Goal: Information Seeking & Learning: Learn about a topic

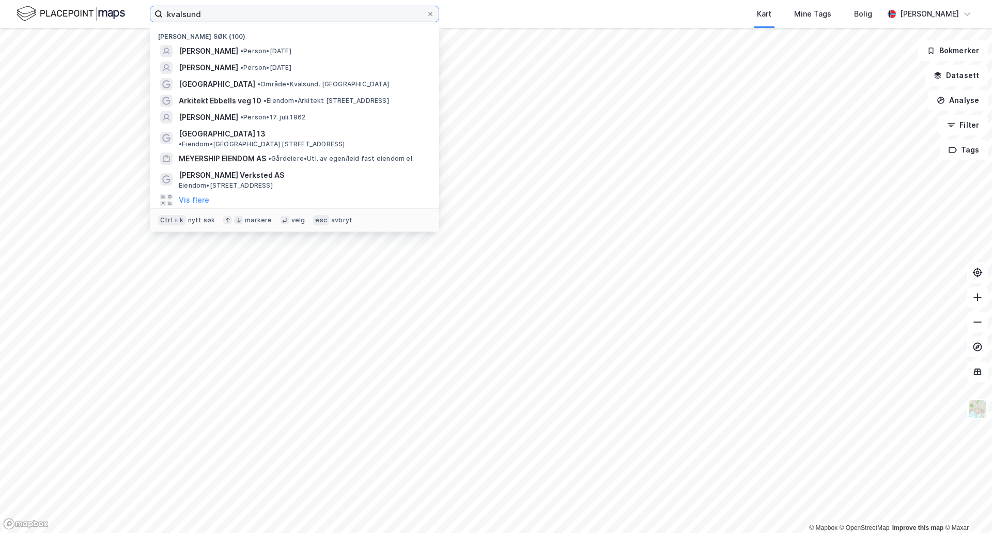
click at [272, 18] on input "kvalsund" at bounding box center [295, 14] width 264 height 16
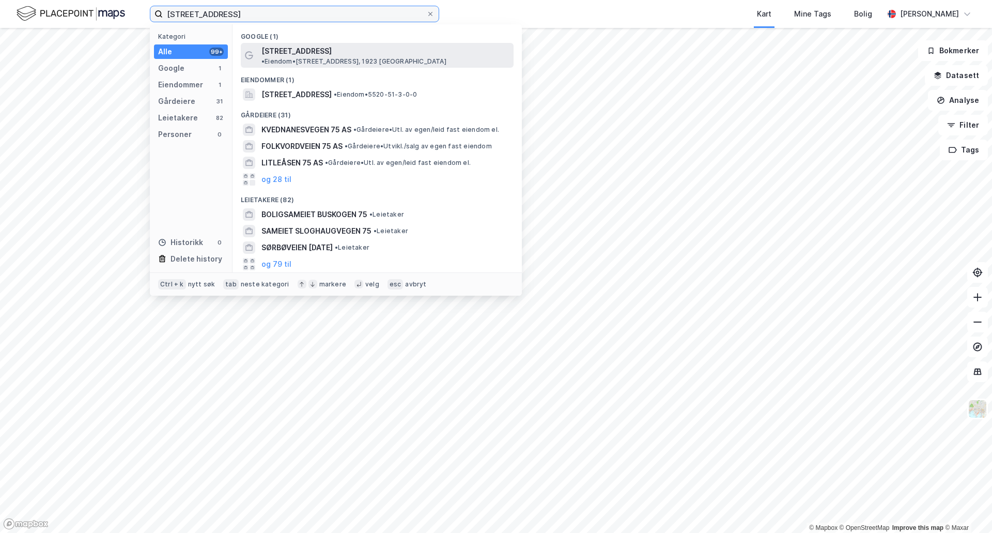
type input "[STREET_ADDRESS]"
click at [314, 52] on span "[STREET_ADDRESS]" at bounding box center [297, 51] width 70 height 12
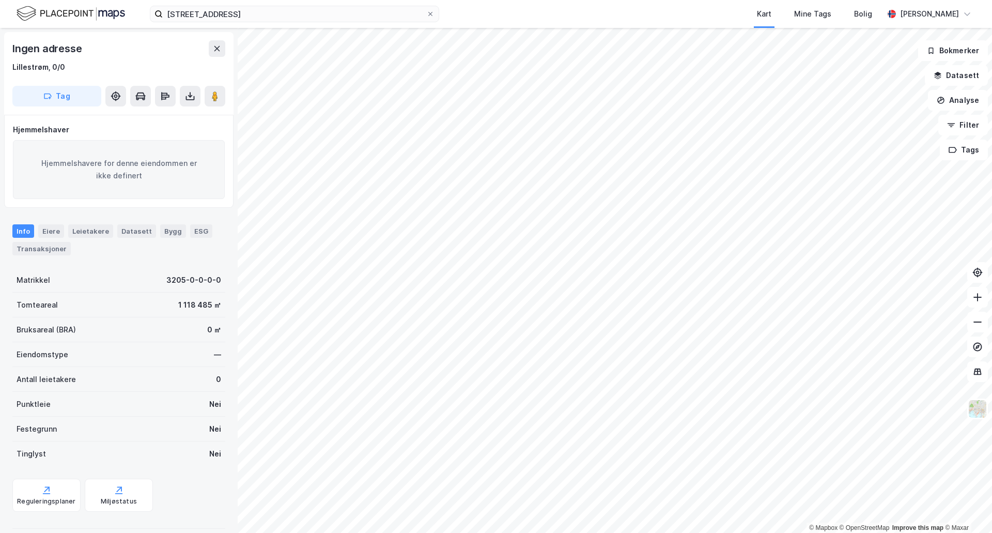
click at [31, 304] on div "Tomteareal" at bounding box center [37, 305] width 41 height 12
click at [186, 16] on input "[STREET_ADDRESS]" at bounding box center [295, 14] width 264 height 16
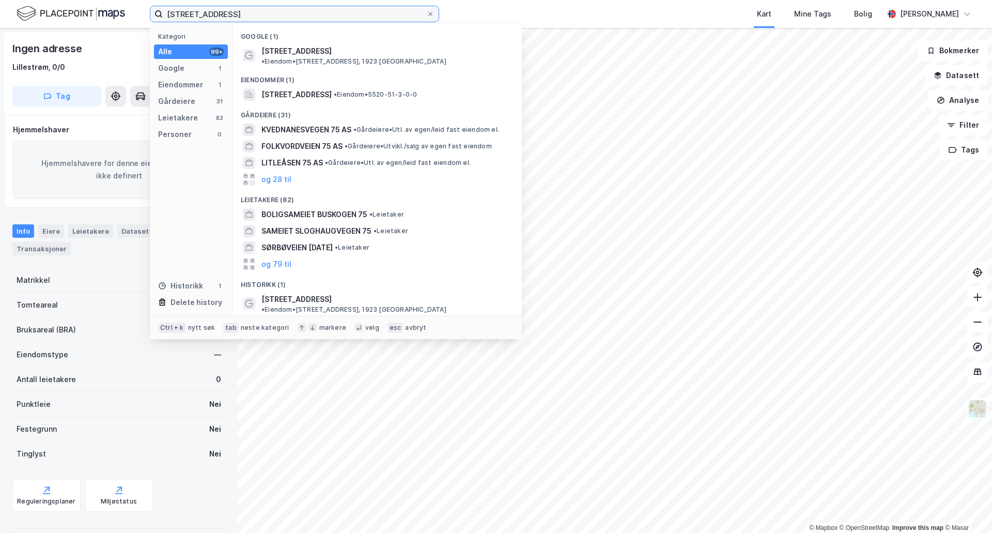
click at [186, 16] on input "[STREET_ADDRESS]" at bounding box center [295, 14] width 264 height 16
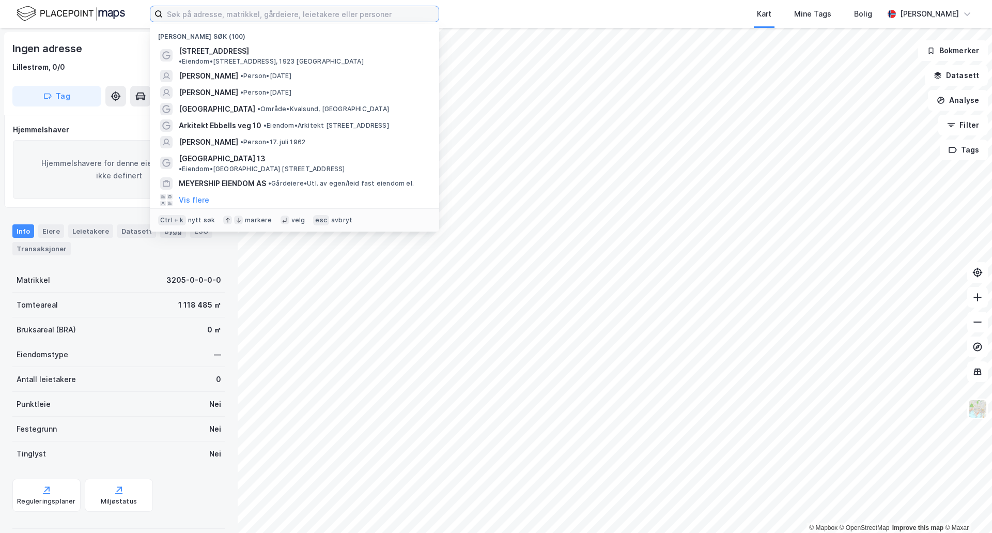
click at [238, 11] on input at bounding box center [301, 14] width 276 height 16
paste input "[STREET_ADDRESS]"
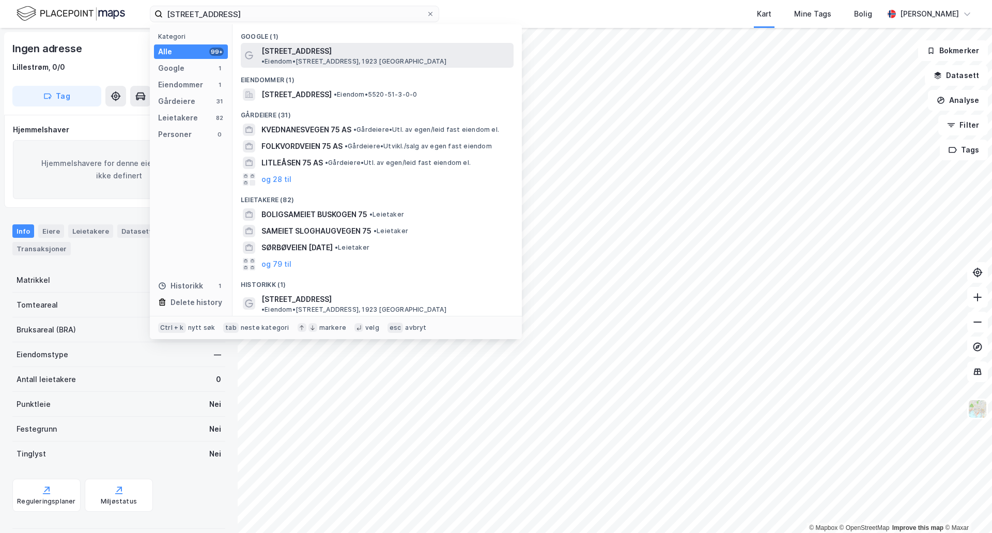
click at [324, 55] on div "[STREET_ADDRESS] • Eiendom • [STREET_ADDRESS], 1923 Sørum" at bounding box center [387, 55] width 250 height 21
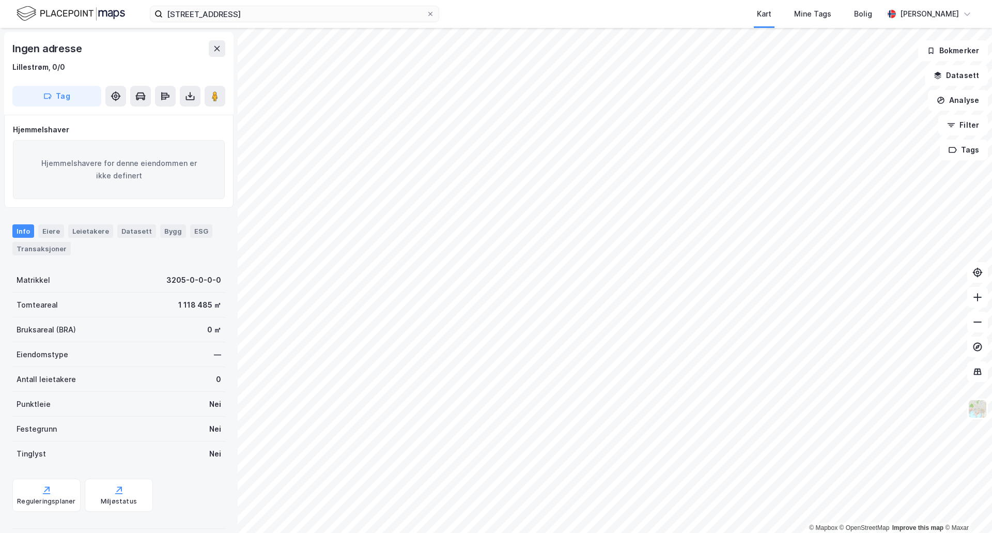
click at [435, 532] on html "såkrokveien 75 Kart Mine Tags Bolig [PERSON_NAME] © Mapbox © OpenStreetMap Impr…" at bounding box center [496, 266] width 992 height 533
click at [257, 19] on input "[STREET_ADDRESS]" at bounding box center [295, 14] width 264 height 16
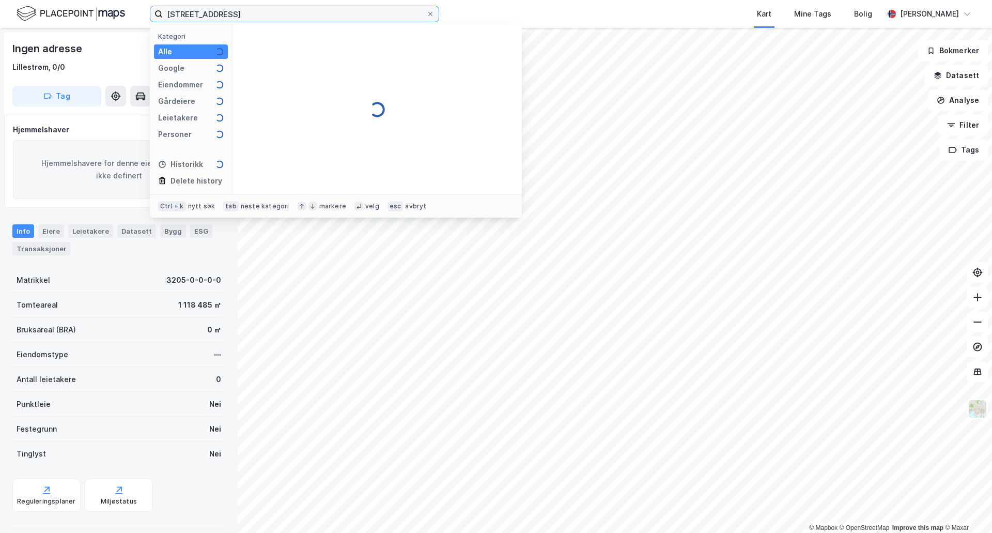
type input "[STREET_ADDRESS]"
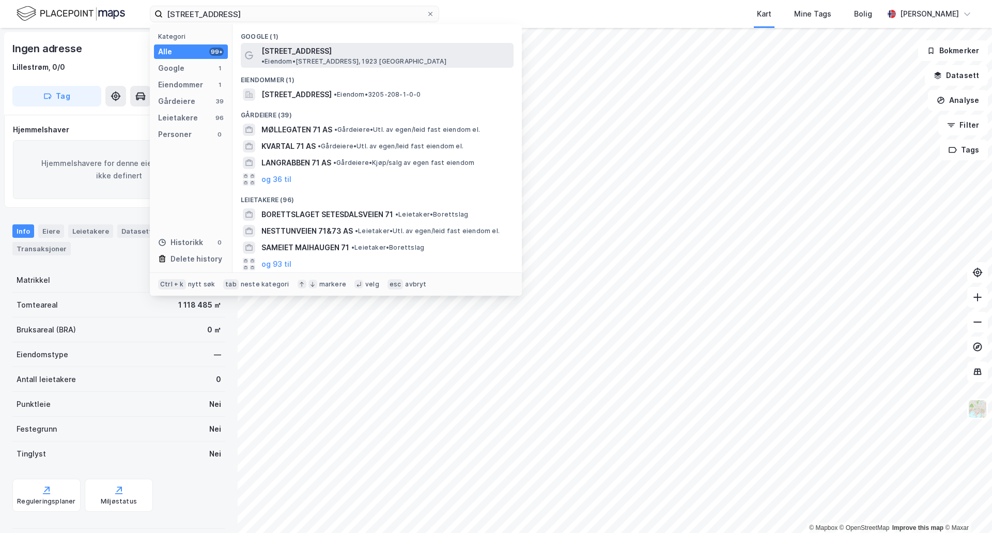
click at [291, 52] on span "[STREET_ADDRESS]" at bounding box center [297, 51] width 70 height 12
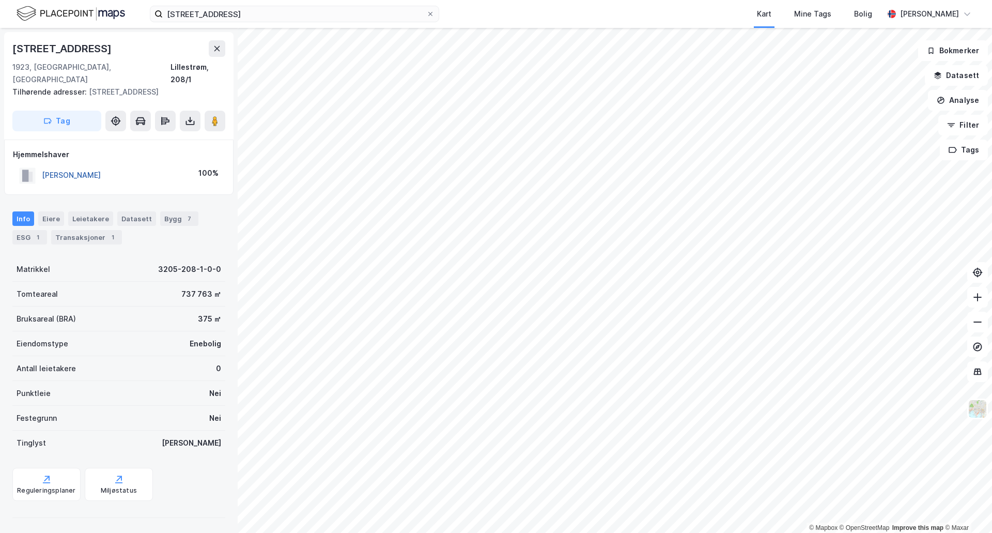
click at [0, 0] on button "[PERSON_NAME]" at bounding box center [0, 0] width 0 height 0
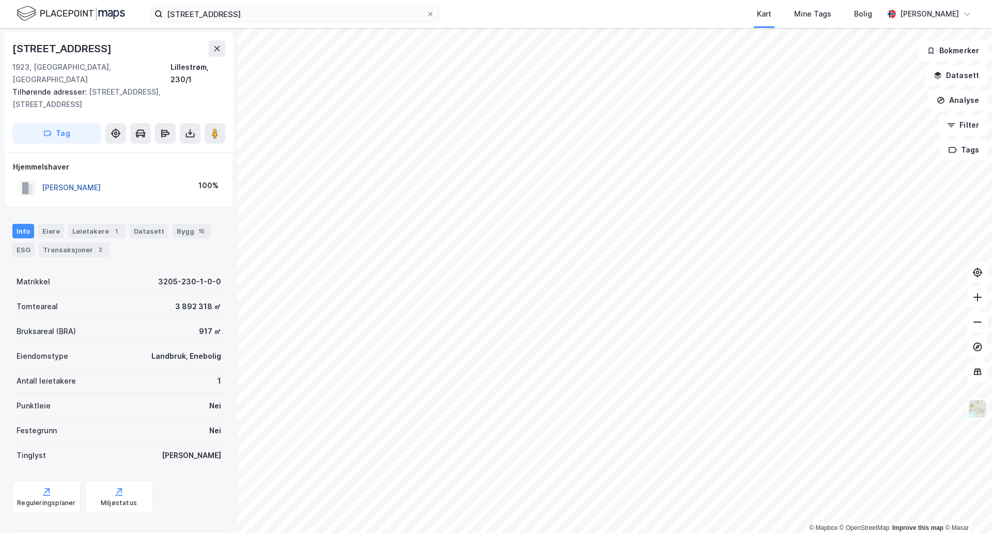
click at [0, 0] on button "[PERSON_NAME]" at bounding box center [0, 0] width 0 height 0
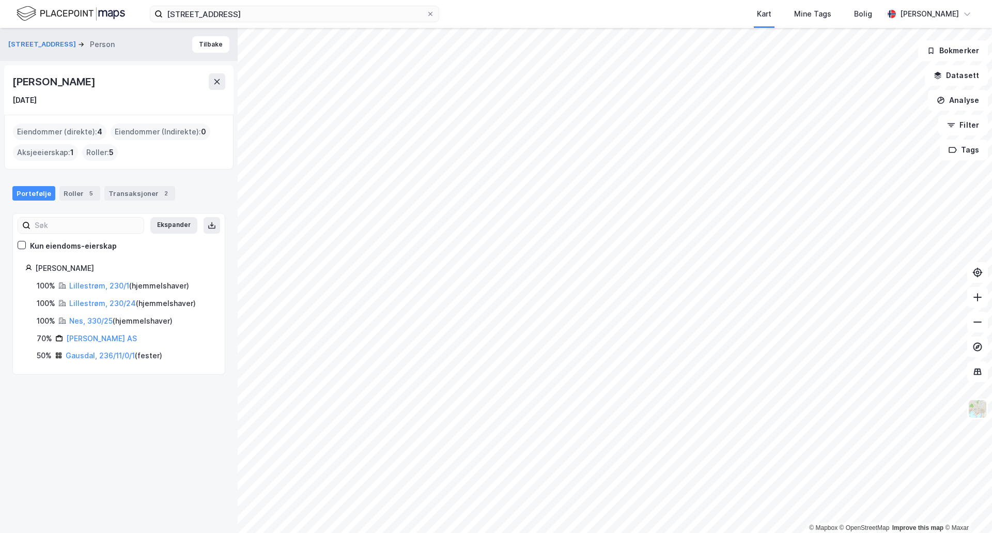
click at [736, 532] on html "såkrokveien 71 Kart Mine Tags Bolig [PERSON_NAME] © Mapbox © OpenStreetMap Impr…" at bounding box center [496, 266] width 992 height 533
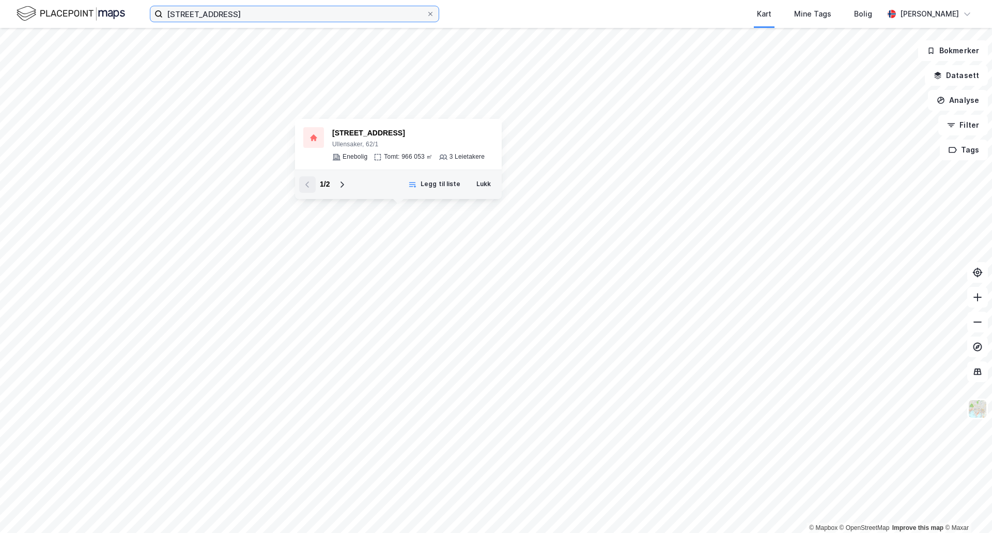
click at [263, 19] on input "[STREET_ADDRESS]" at bounding box center [295, 14] width 264 height 16
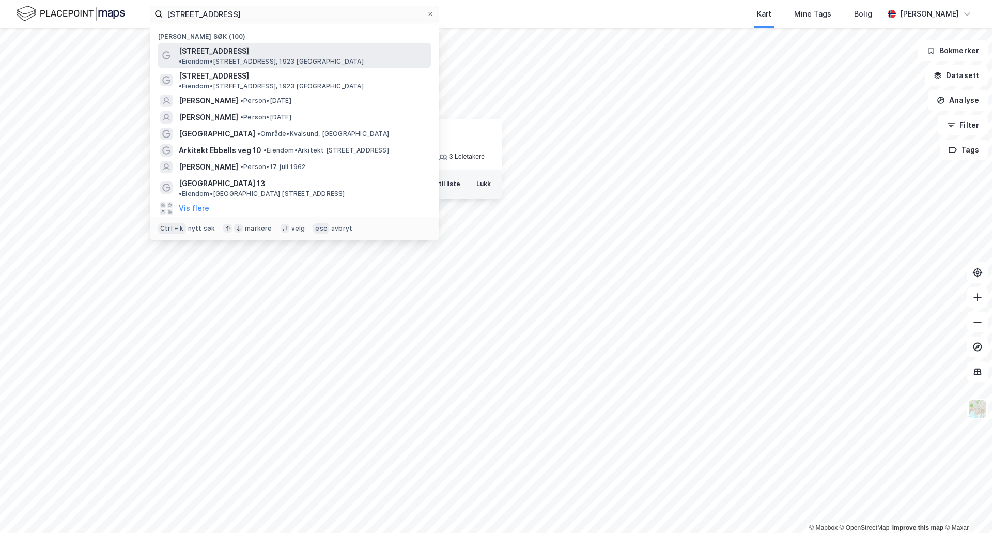
click at [285, 57] on div "[STREET_ADDRESS] • Eiendom • [STREET_ADDRESS], 1923 Sørum" at bounding box center [304, 55] width 250 height 21
